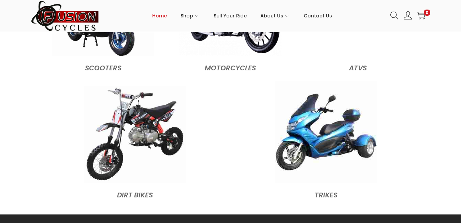
scroll to position [737, 0]
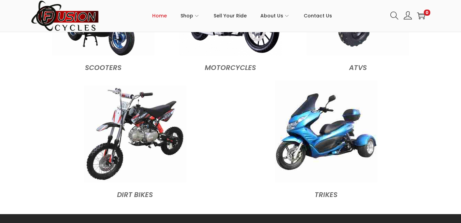
click at [139, 186] on figcaption "Dirt Bikes" at bounding box center [135, 193] width 184 height 15
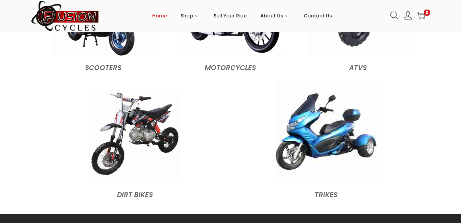
click at [142, 104] on img at bounding box center [135, 133] width 92 height 87
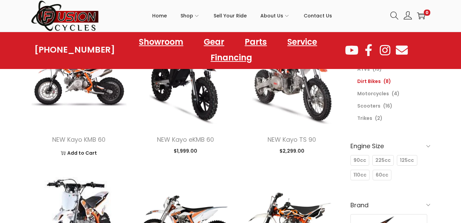
scroll to position [104, 0]
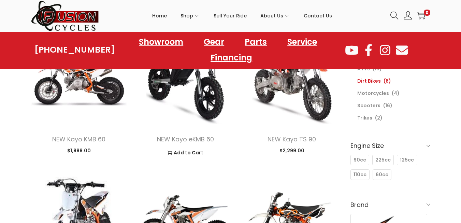
click at [198, 103] on img at bounding box center [185, 76] width 96 height 96
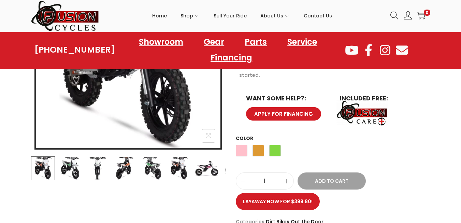
scroll to position [177, 0]
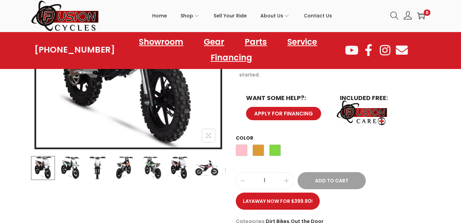
click at [196, 167] on img at bounding box center [206, 168] width 24 height 24
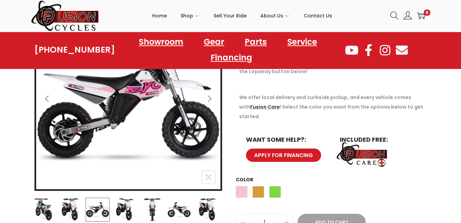
scroll to position [135, 0]
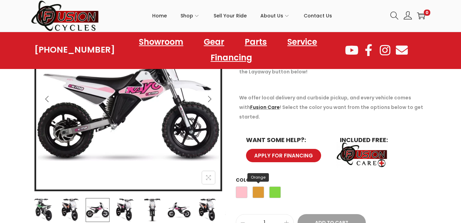
click at [258, 186] on span "Orange" at bounding box center [258, 192] width 12 height 12
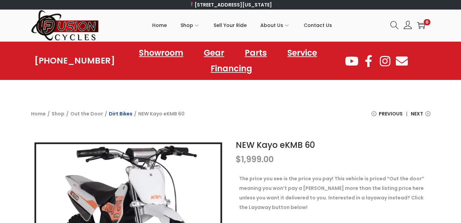
click at [116, 115] on link "Dirt Bikes" at bounding box center [121, 113] width 24 height 7
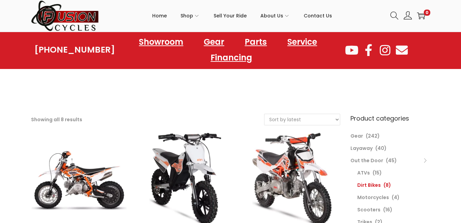
scroll to position [18, 0]
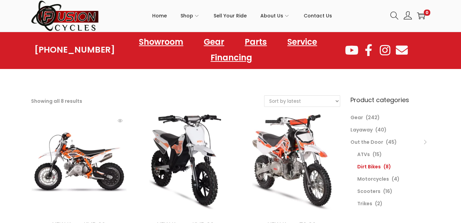
click at [70, 157] on img at bounding box center [79, 162] width 96 height 96
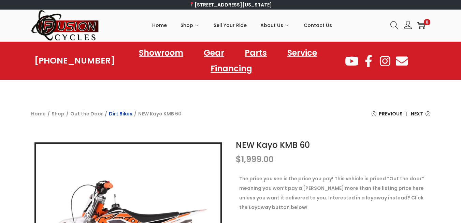
click at [116, 110] on link "Dirt Bikes" at bounding box center [121, 113] width 24 height 7
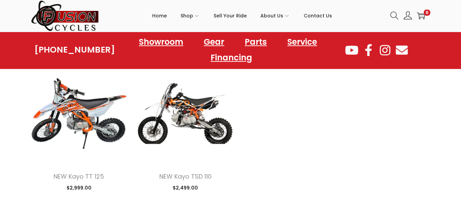
scroll to position [359, 0]
click at [184, 120] on img at bounding box center [185, 113] width 96 height 96
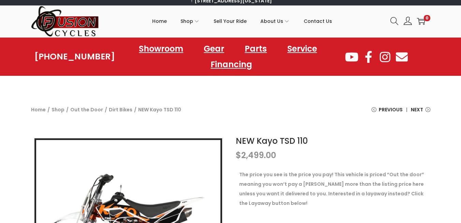
scroll to position [4, 0]
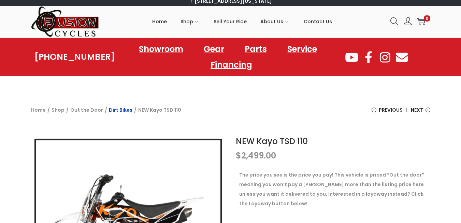
click at [119, 110] on link "Dirt Bikes" at bounding box center [121, 109] width 24 height 7
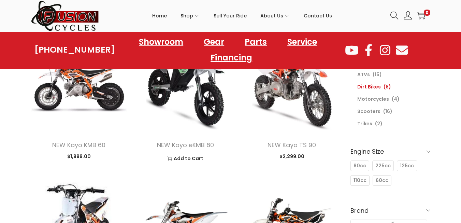
scroll to position [98, 0]
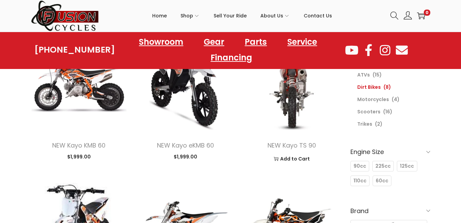
click at [294, 102] on img at bounding box center [291, 82] width 96 height 96
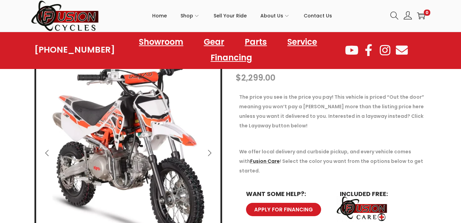
scroll to position [82, 0]
